Goal: Obtain resource: Obtain resource

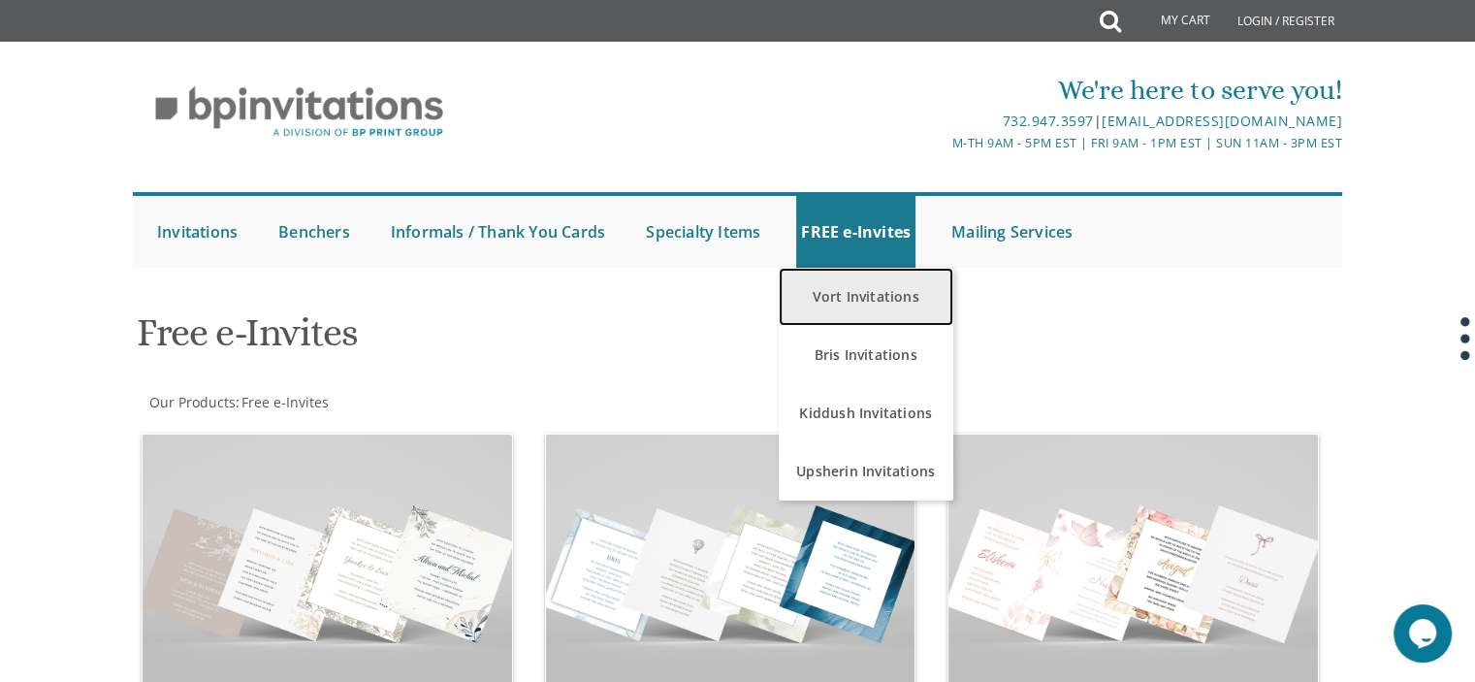
click at [864, 294] on link "Vort Invitations" at bounding box center [866, 297] width 175 height 58
click at [821, 303] on link "Vort Invitations" at bounding box center [866, 297] width 175 height 58
click at [874, 296] on link "Vort Invitations" at bounding box center [866, 297] width 175 height 58
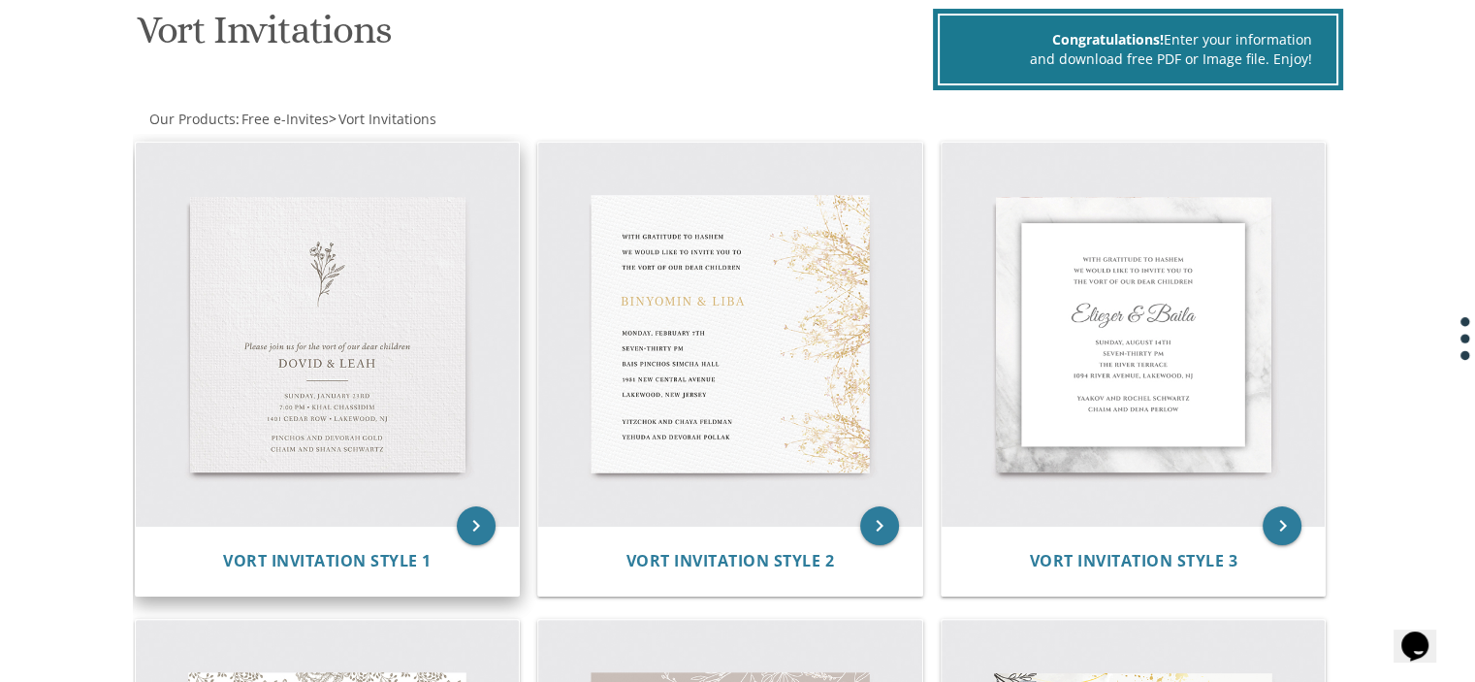
click at [350, 433] on img at bounding box center [328, 335] width 384 height 384
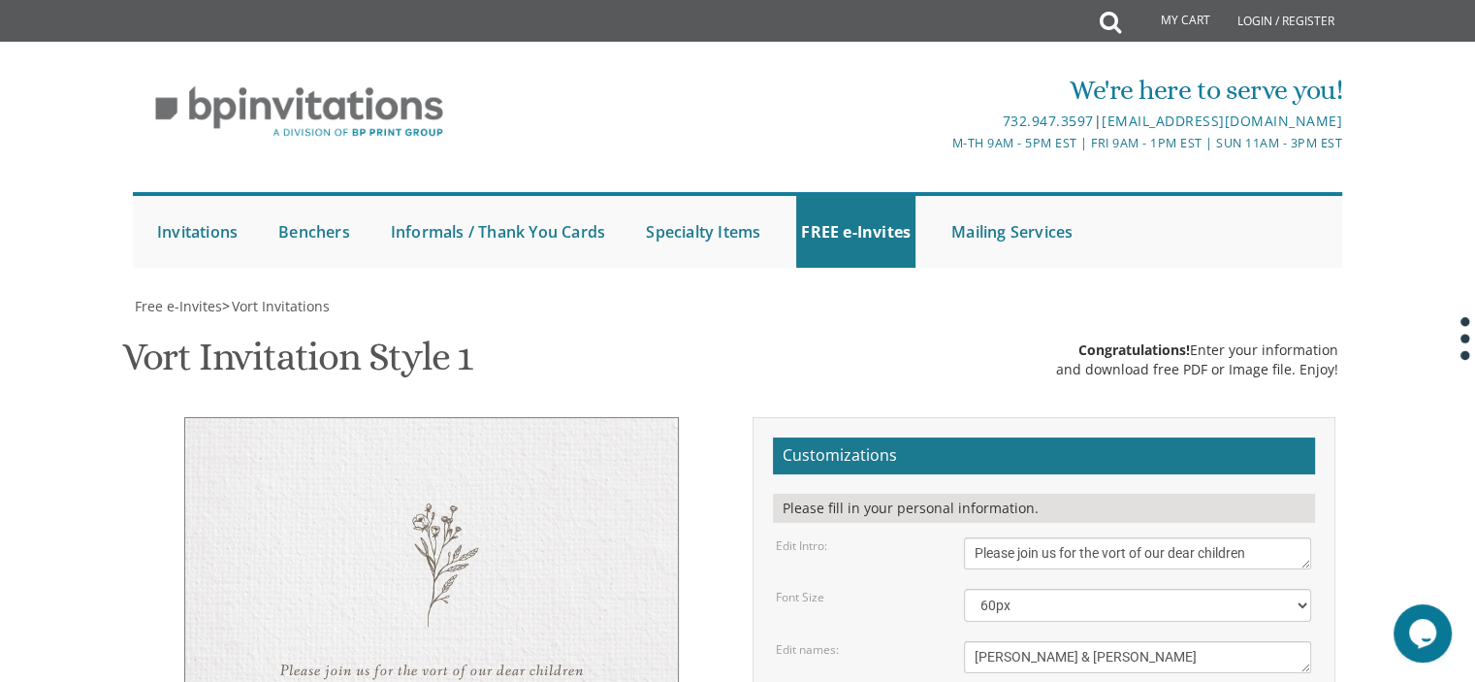
drag, startPoint x: 1010, startPoint y: 354, endPoint x: 901, endPoint y: 359, distance: 109.7
click at [901, 641] on div "Edit names: Dovid & Leah" at bounding box center [1043, 657] width 564 height 32
drag, startPoint x: 1073, startPoint y: 352, endPoint x: 1038, endPoint y: 361, distance: 36.0
click at [1038, 641] on textarea "Dovid & Leah" at bounding box center [1137, 657] width 347 height 32
type textarea "shlomo & tziporah"
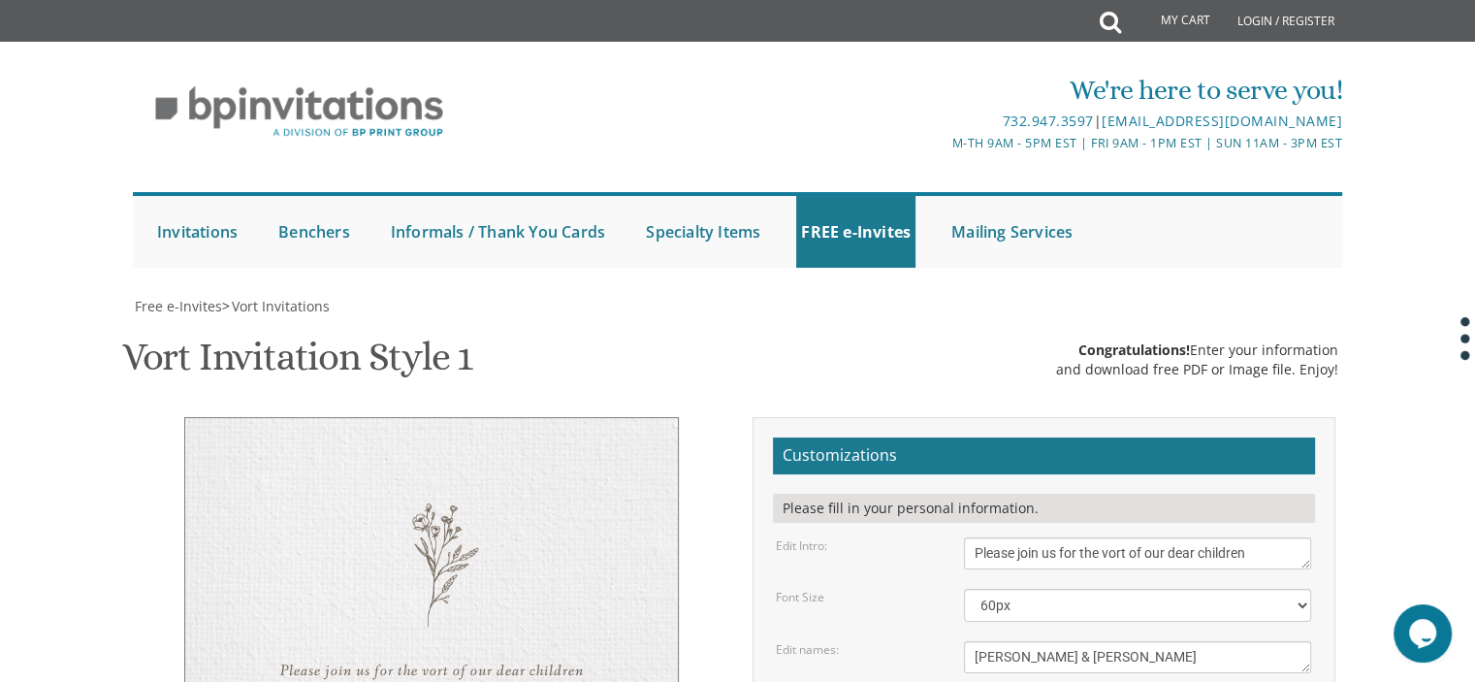
drag, startPoint x: 1107, startPoint y: 402, endPoint x: 957, endPoint y: 406, distance: 150.3
drag, startPoint x: 1130, startPoint y: 426, endPoint x: 978, endPoint y: 428, distance: 151.3
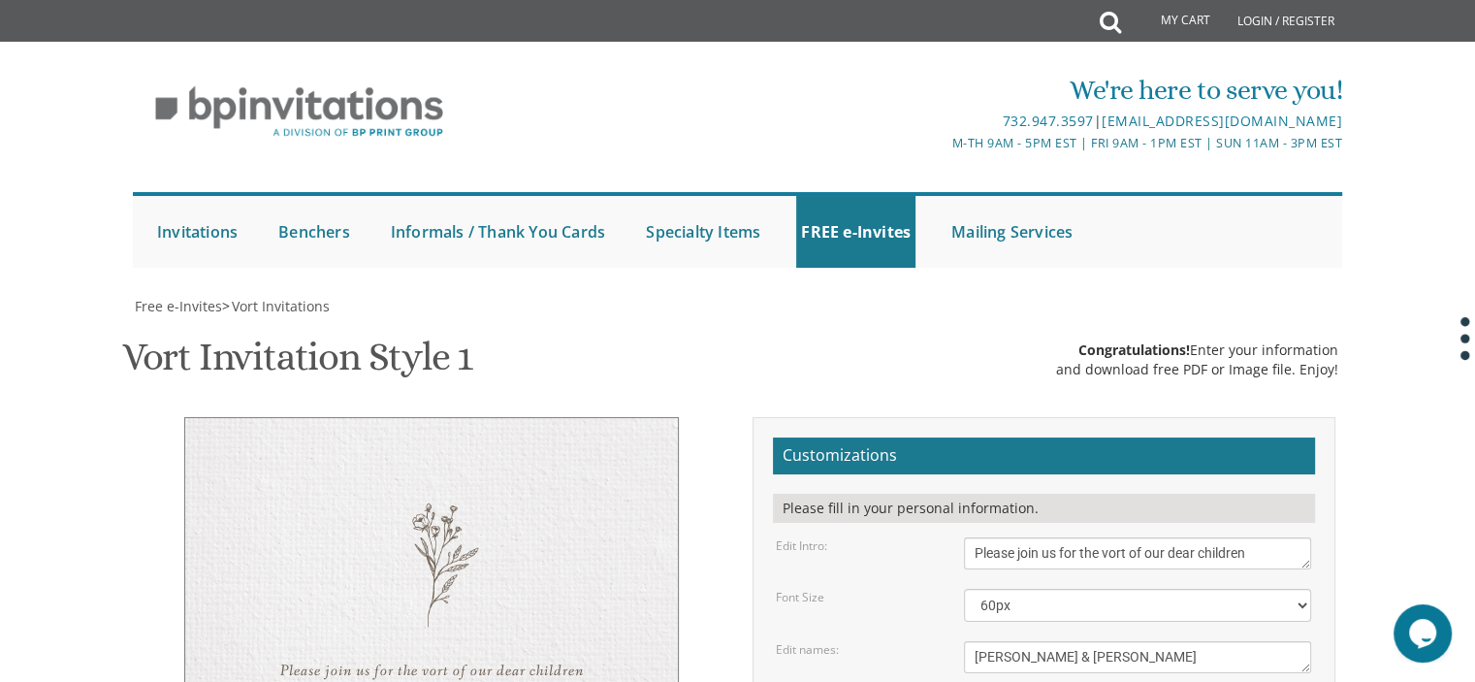
drag, startPoint x: 999, startPoint y: 425, endPoint x: 946, endPoint y: 425, distance: 52.4
drag, startPoint x: 1148, startPoint y: 426, endPoint x: 1039, endPoint y: 431, distance: 108.7
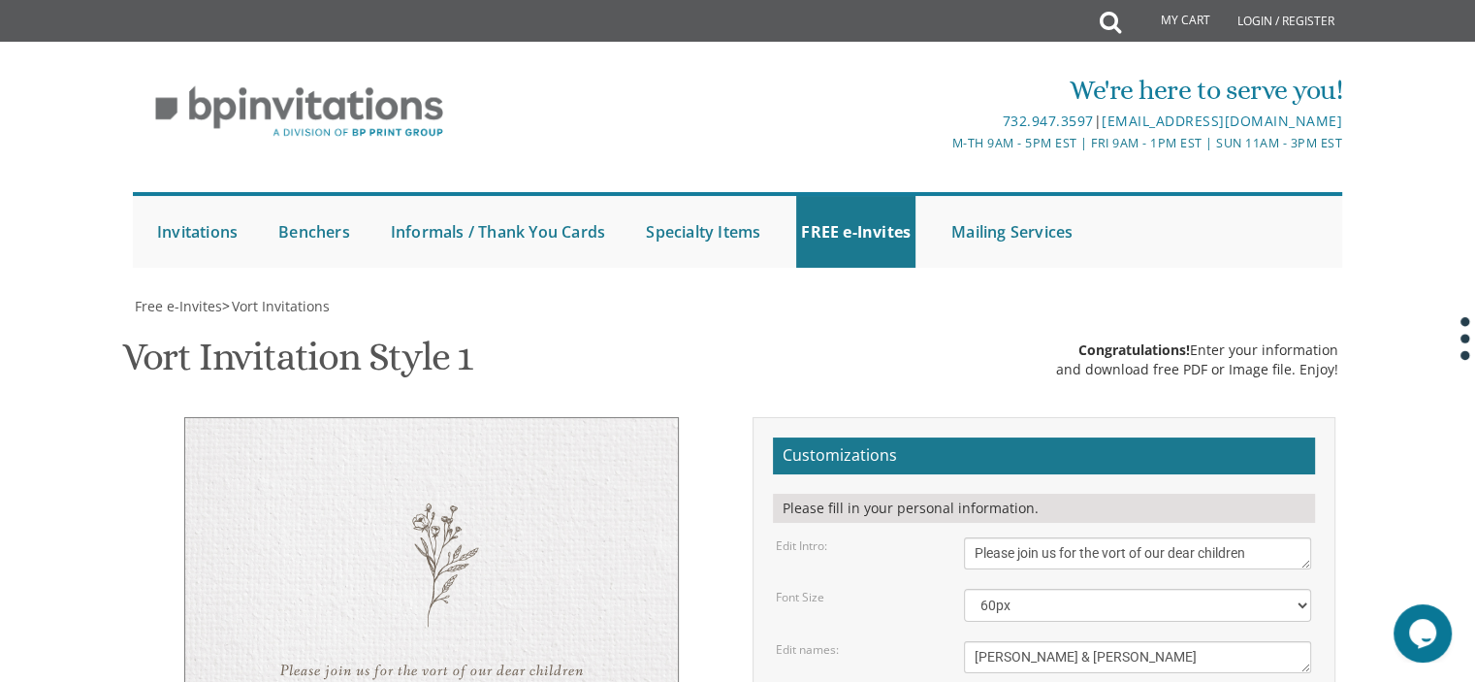
drag, startPoint x: 1132, startPoint y: 423, endPoint x: 1036, endPoint y: 431, distance: 96.4
drag, startPoint x: 1071, startPoint y: 450, endPoint x: 905, endPoint y: 461, distance: 167.1
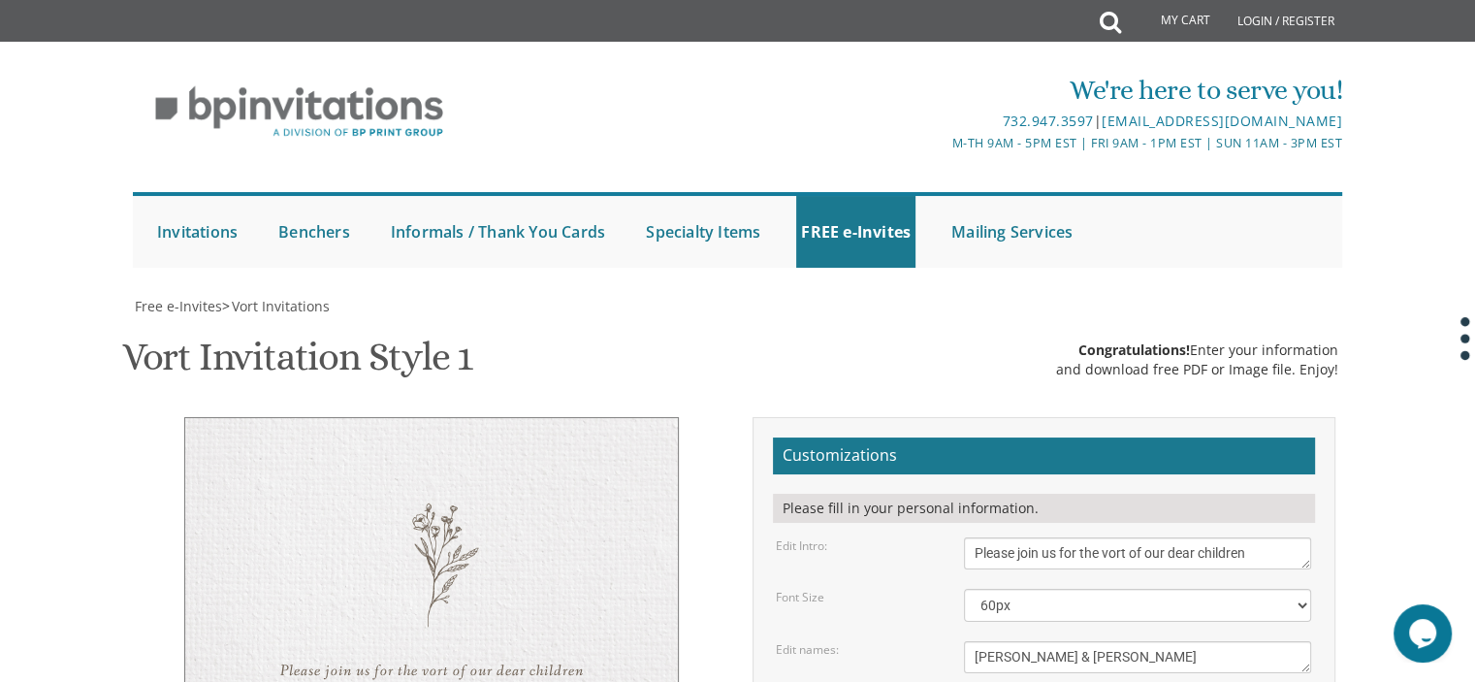
drag, startPoint x: 1160, startPoint y: 441, endPoint x: 1058, endPoint y: 452, distance: 102.4
type textarea "wednesday, october 15th 9:00 pm • the gra shul hall nachal luz 6 • ramat beit s…"
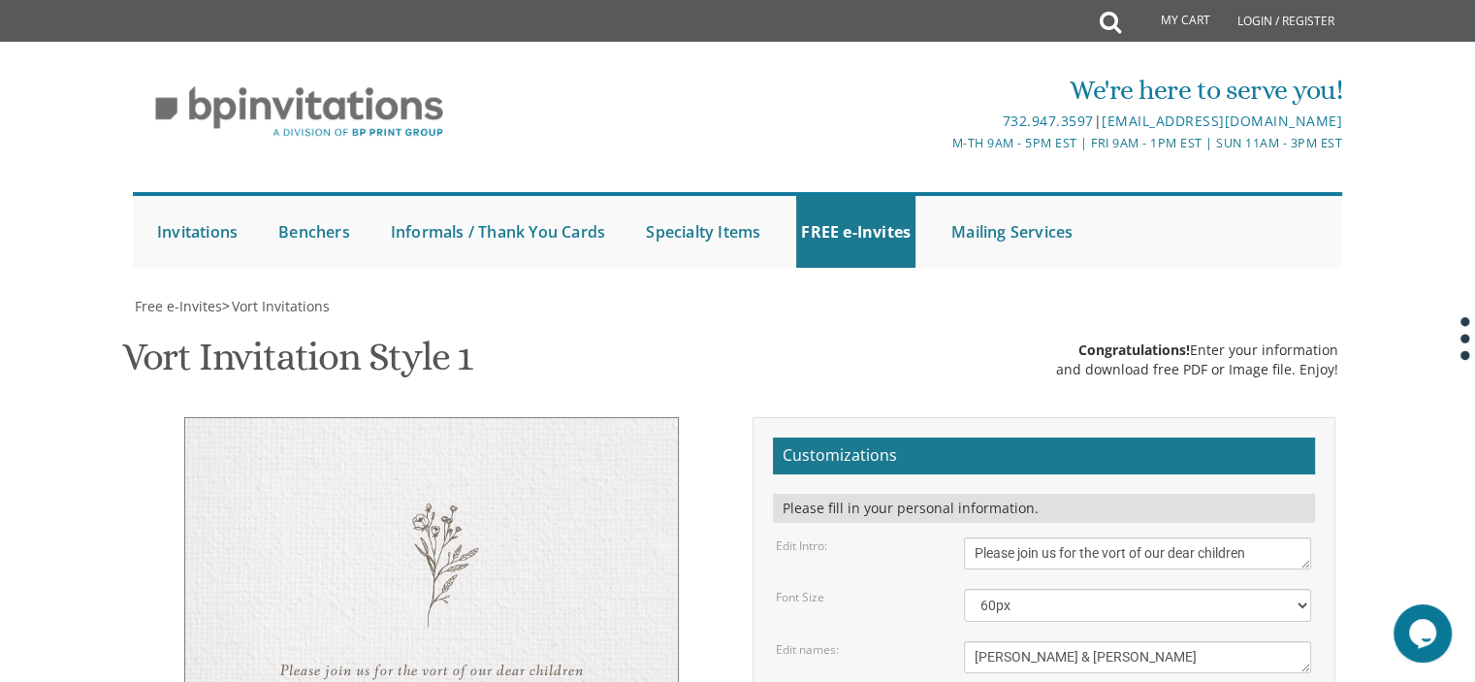
drag, startPoint x: 1090, startPoint y: 500, endPoint x: 960, endPoint y: 496, distance: 130.0
drag, startPoint x: 1140, startPoint y: 519, endPoint x: 947, endPoint y: 538, distance: 193.9
type textarea "ari and talia goldwag nechemia and shoshana kornitzer"
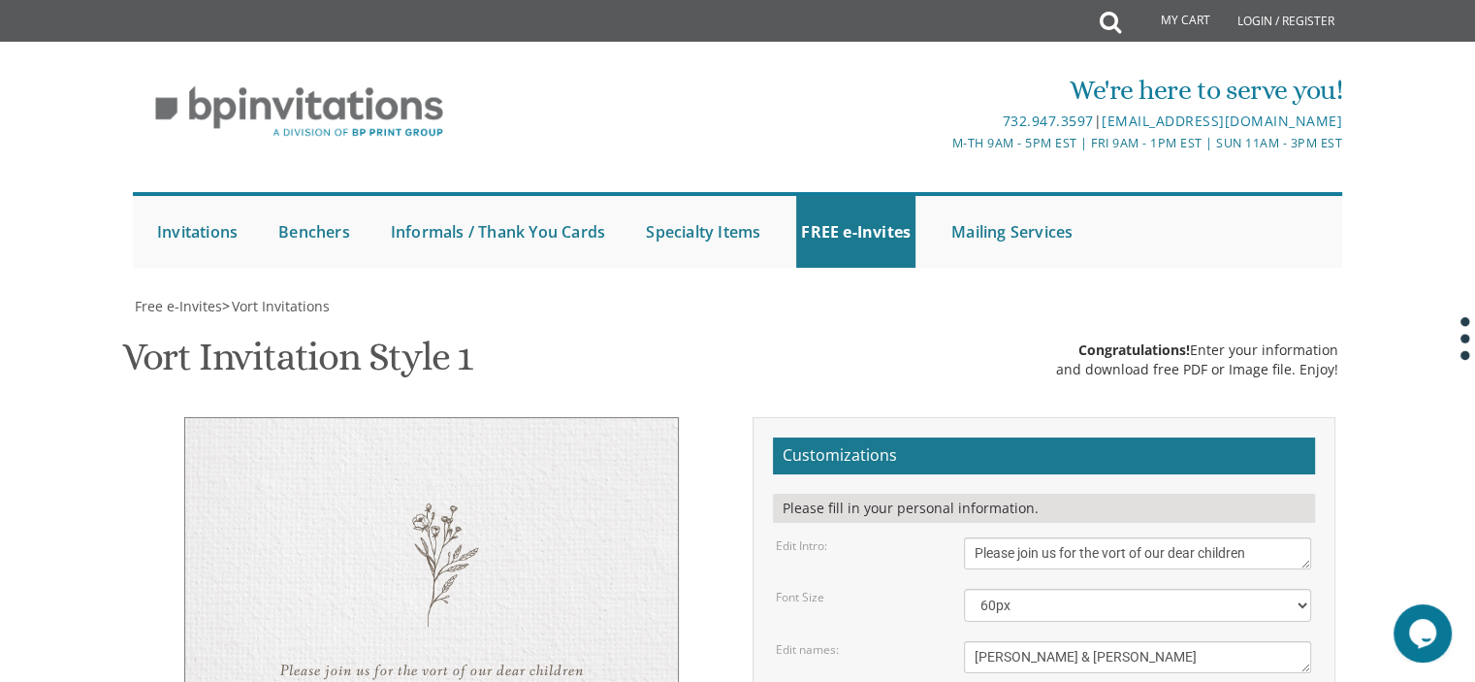
type input "Hadassahk3639@gmail.com"
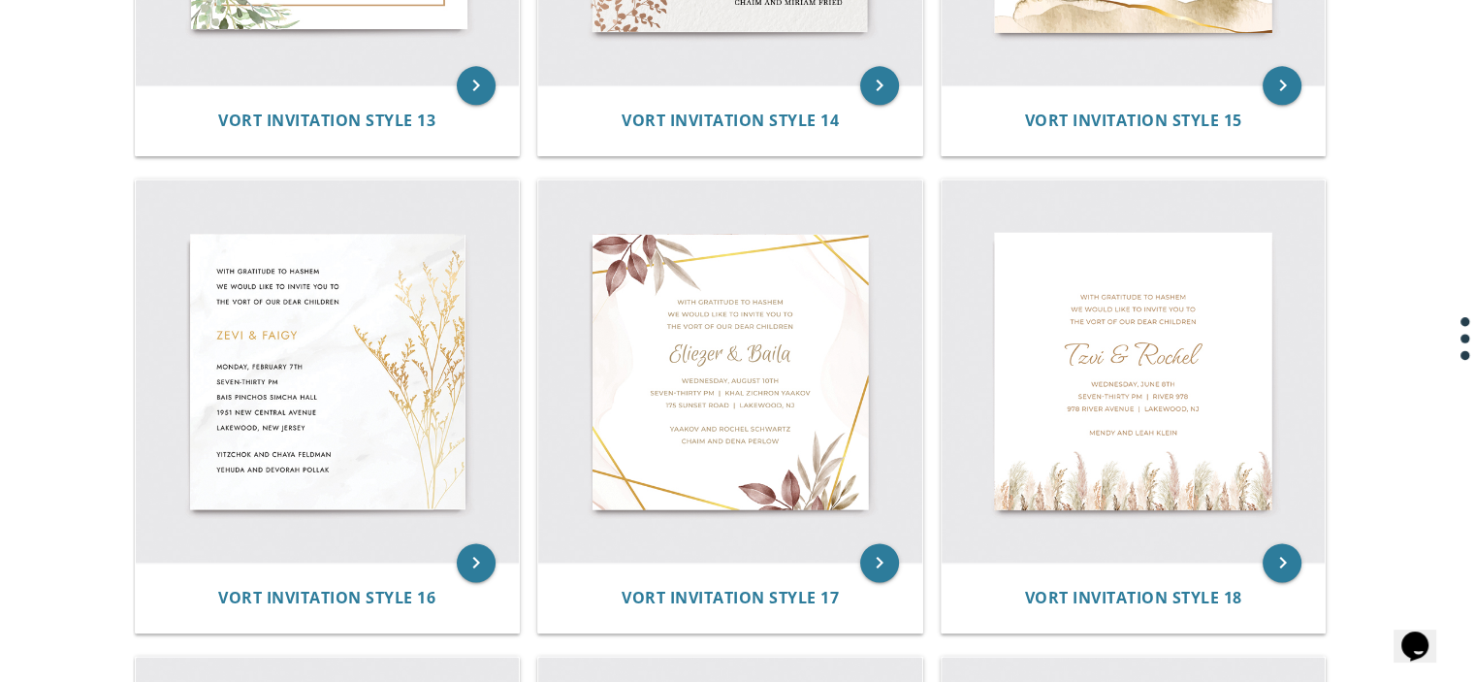
scroll to position [2667, 0]
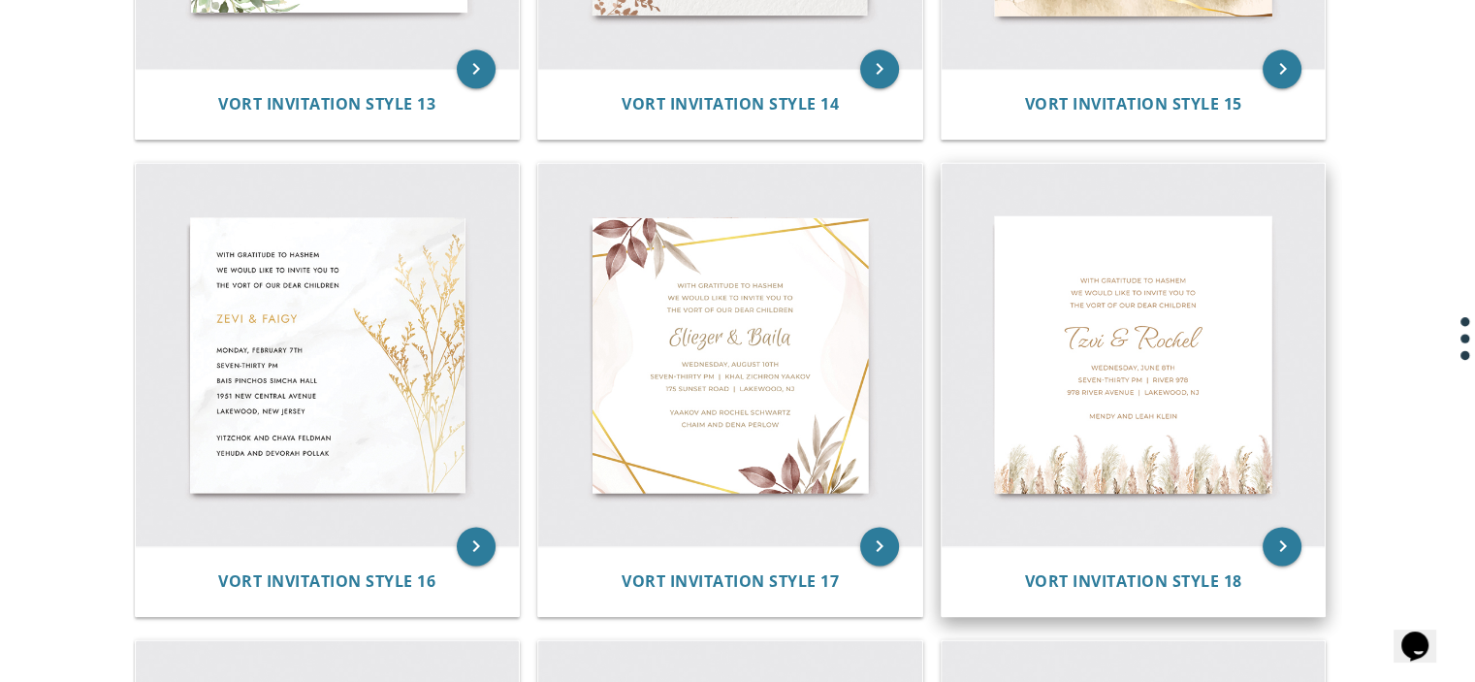
click at [1094, 330] on img at bounding box center [1133, 355] width 384 height 384
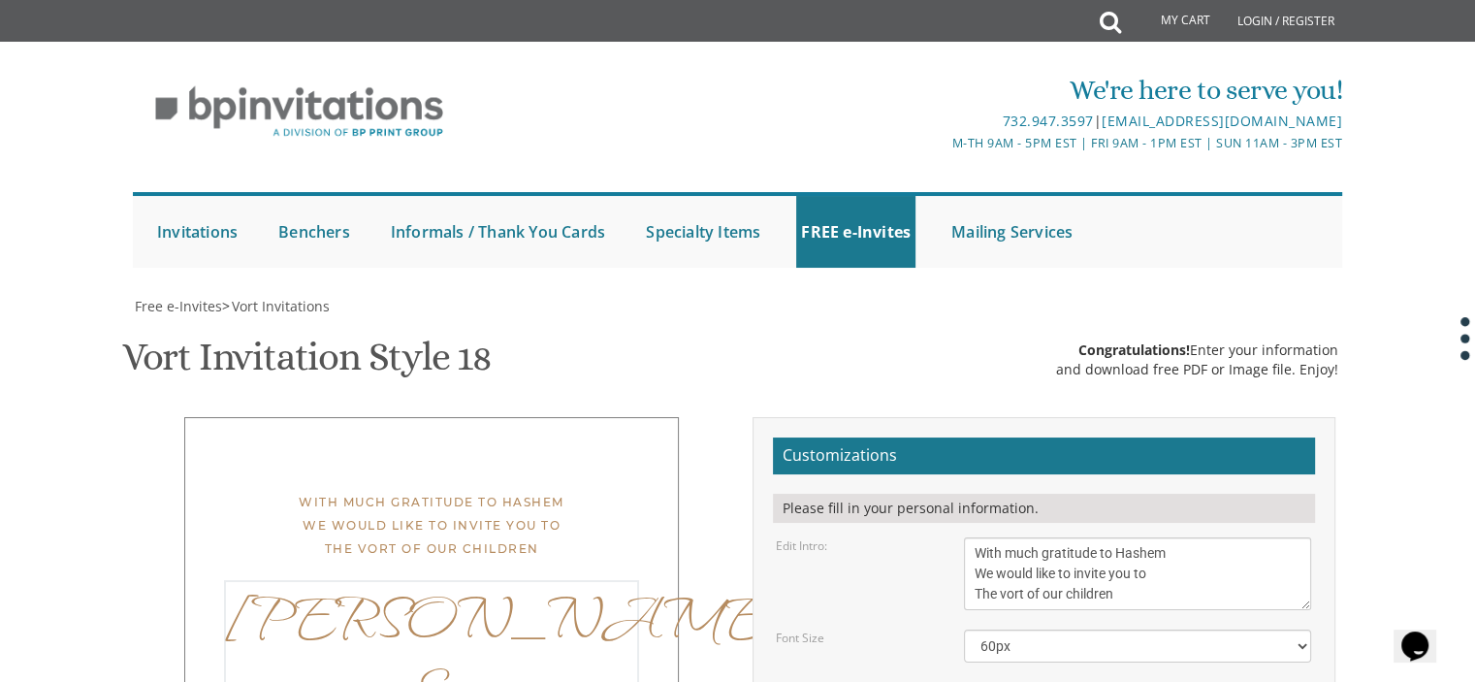
drag, startPoint x: 997, startPoint y: 453, endPoint x: 866, endPoint y: 463, distance: 131.3
drag, startPoint x: 1082, startPoint y: 453, endPoint x: 1041, endPoint y: 456, distance: 40.8
type textarea "[PERSON_NAME] & [PERSON_NAME]"
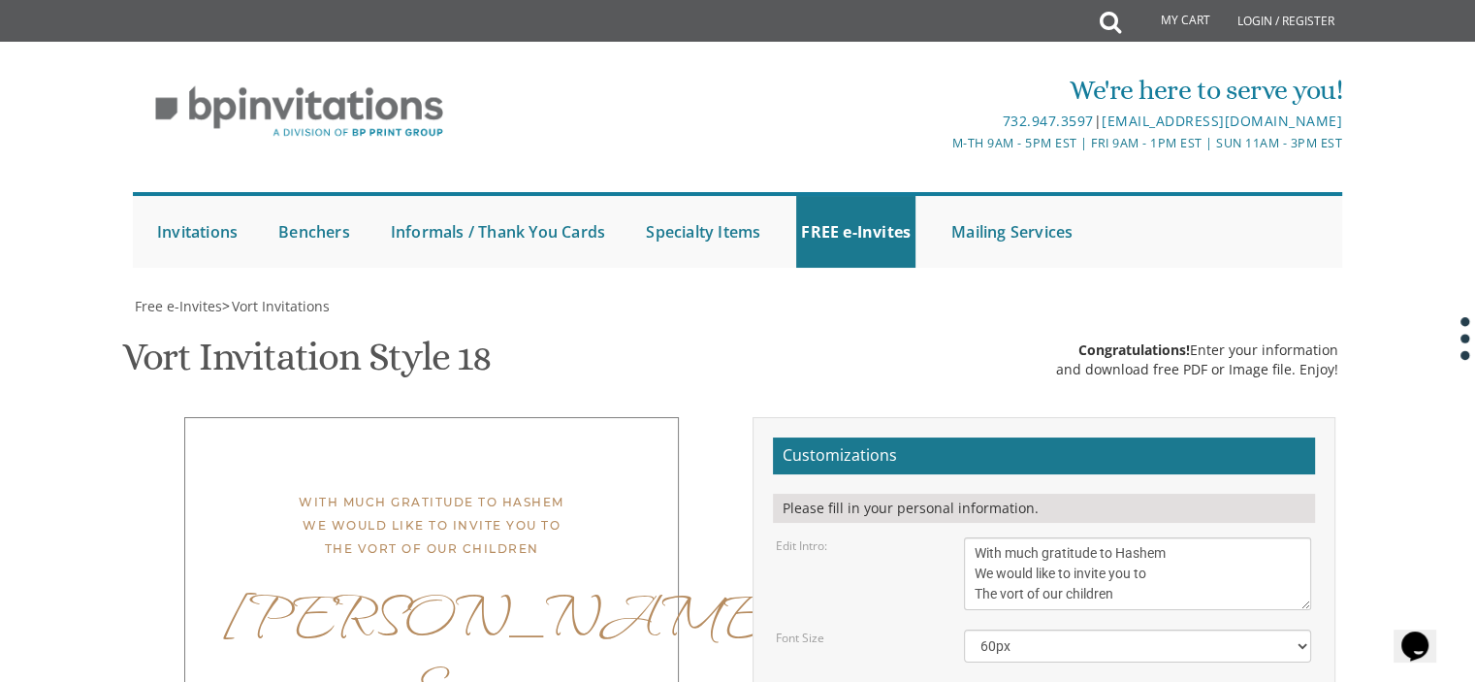
drag, startPoint x: 1107, startPoint y: 502, endPoint x: 1051, endPoint y: 510, distance: 56.8
drag, startPoint x: 1047, startPoint y: 526, endPoint x: 925, endPoint y: 530, distance: 122.2
drag, startPoint x: 1089, startPoint y: 523, endPoint x: 1035, endPoint y: 533, distance: 55.3
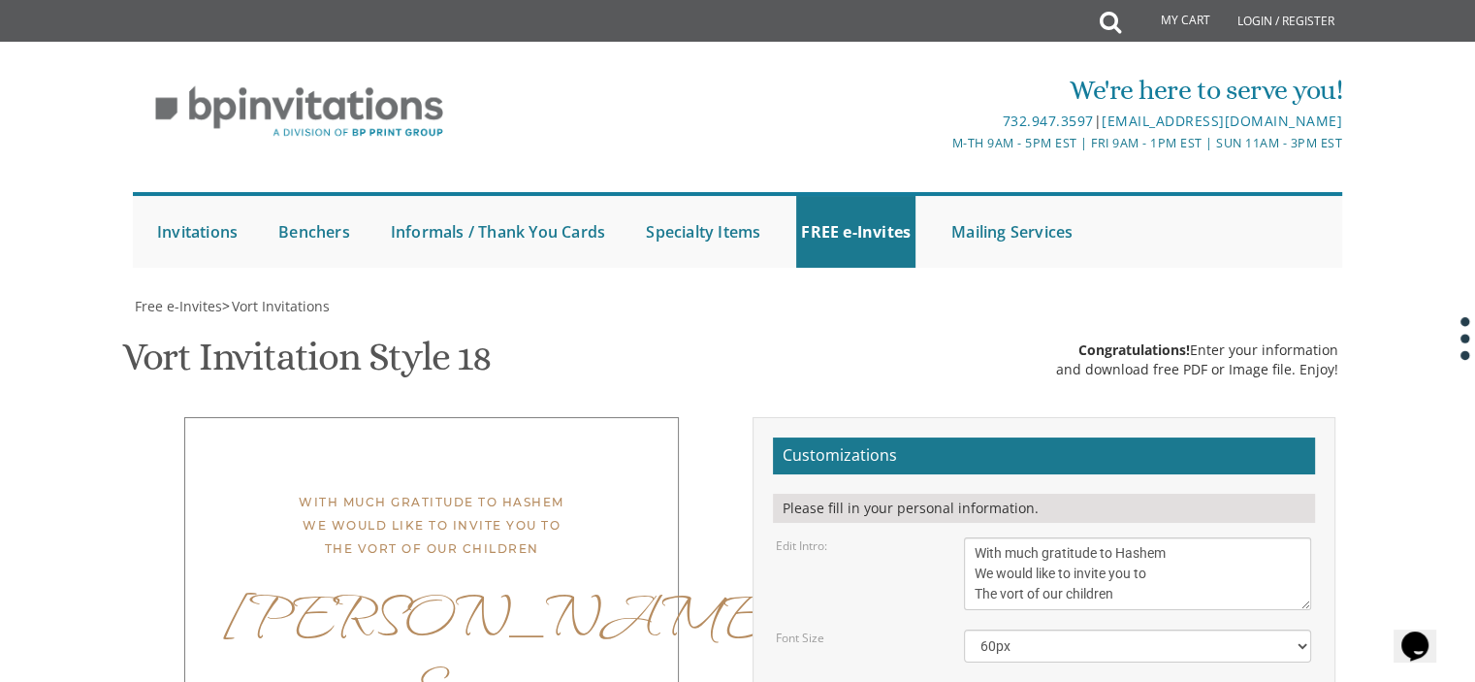
drag, startPoint x: 973, startPoint y: 546, endPoint x: 1076, endPoint y: 542, distance: 103.8
drag, startPoint x: 1144, startPoint y: 546, endPoint x: 1056, endPoint y: 552, distance: 88.4
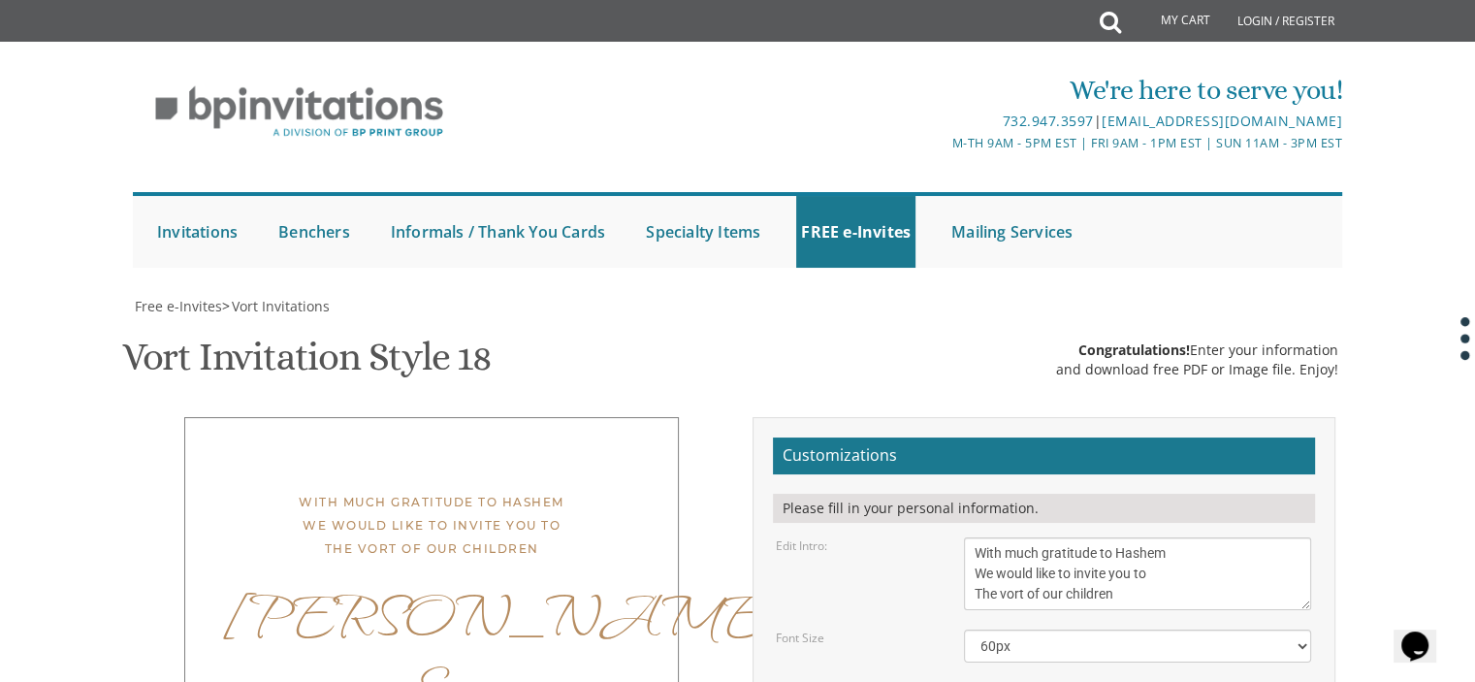
scroll to position [310, 0]
type textarea "[DATE] 9:00 PM | The [GEOGRAPHIC_DATA] nachal [PERSON_NAME] 6 | [GEOGRAPHIC_DAT…"
drag, startPoint x: 1109, startPoint y: 529, endPoint x: 969, endPoint y: 533, distance: 140.6
drag, startPoint x: 1133, startPoint y: 546, endPoint x: 971, endPoint y: 569, distance: 164.5
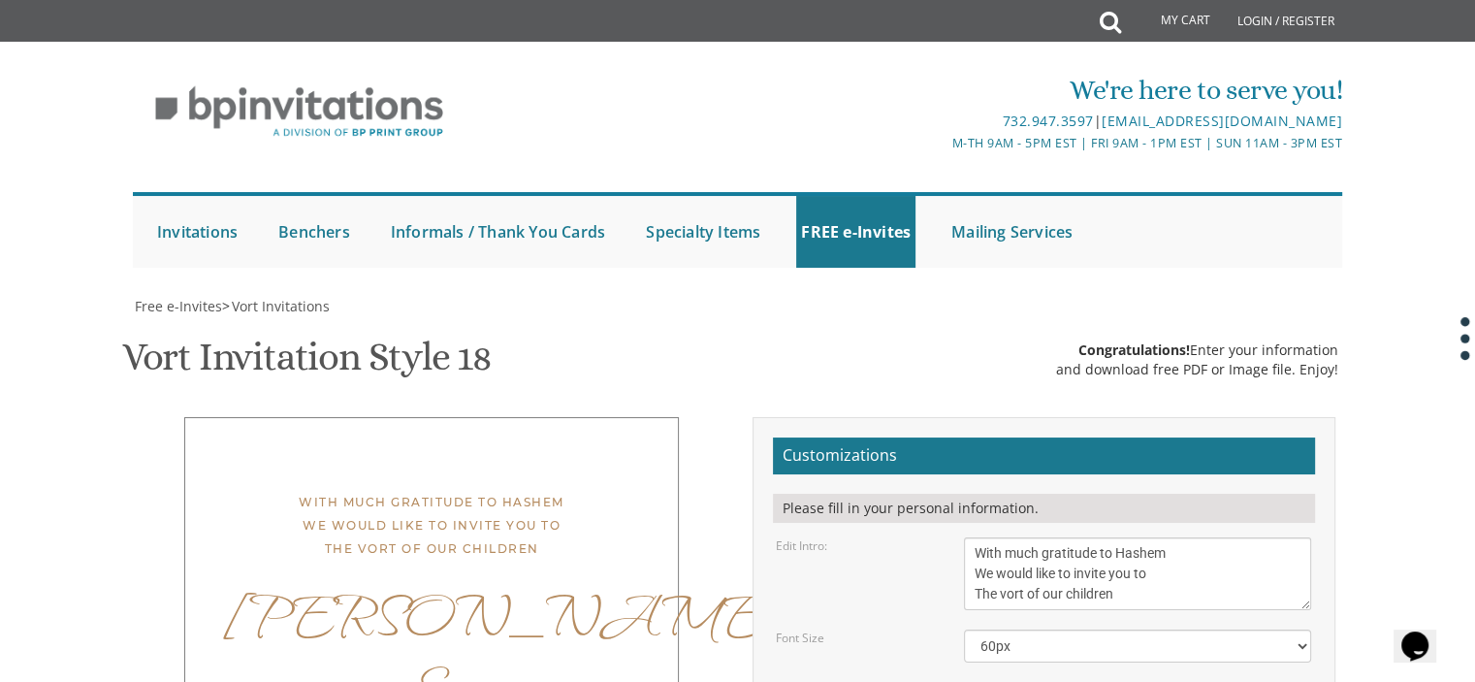
type textarea "[PERSON_NAME] and [PERSON_NAME] [PERSON_NAME] and [PERSON_NAME]"
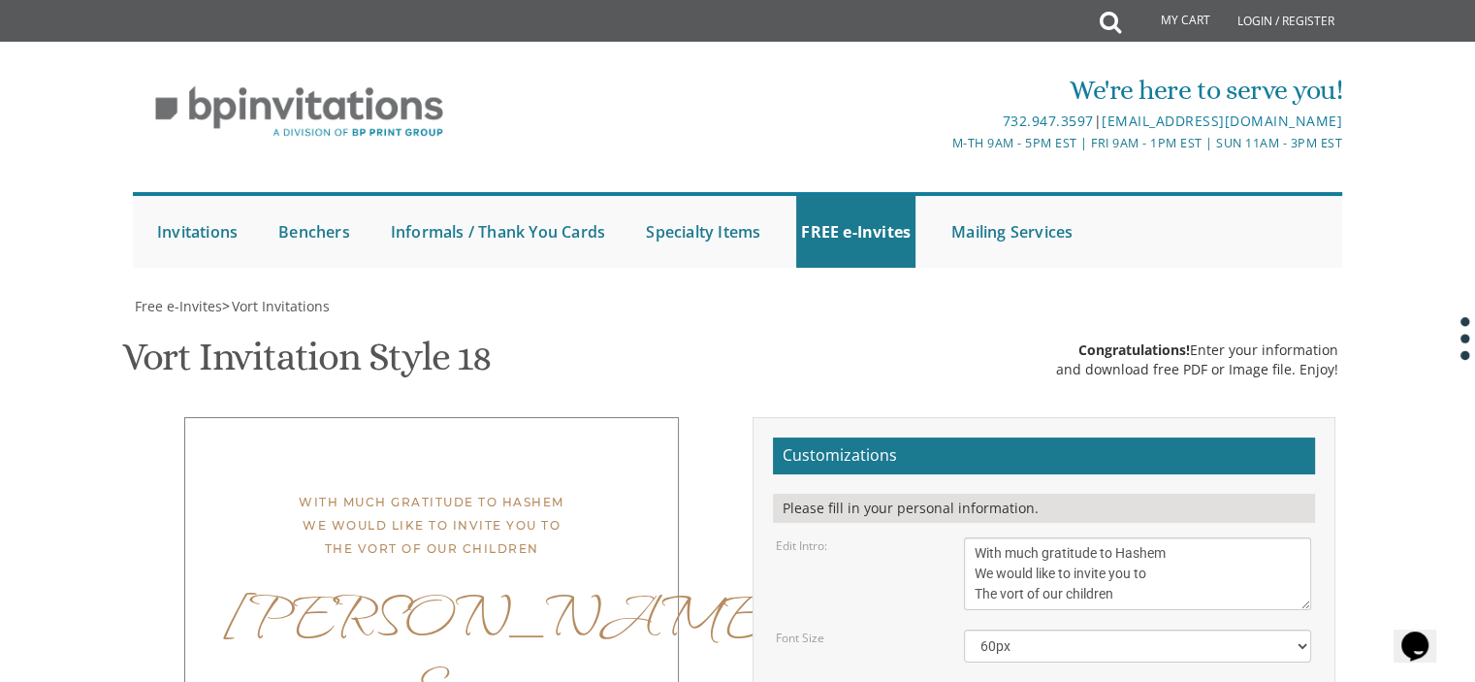
type input "[EMAIL_ADDRESS][DOMAIN_NAME]"
